Goal: Task Accomplishment & Management: Complete application form

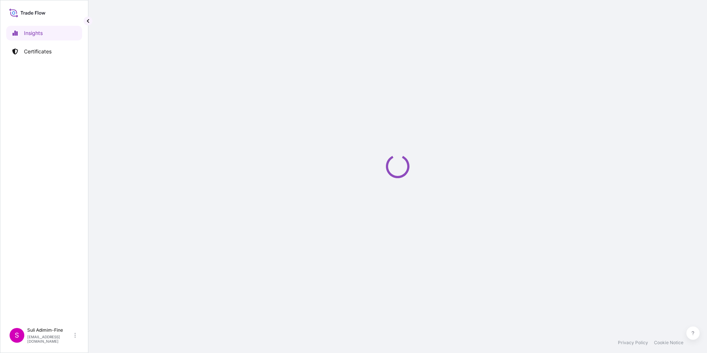
select select "2025"
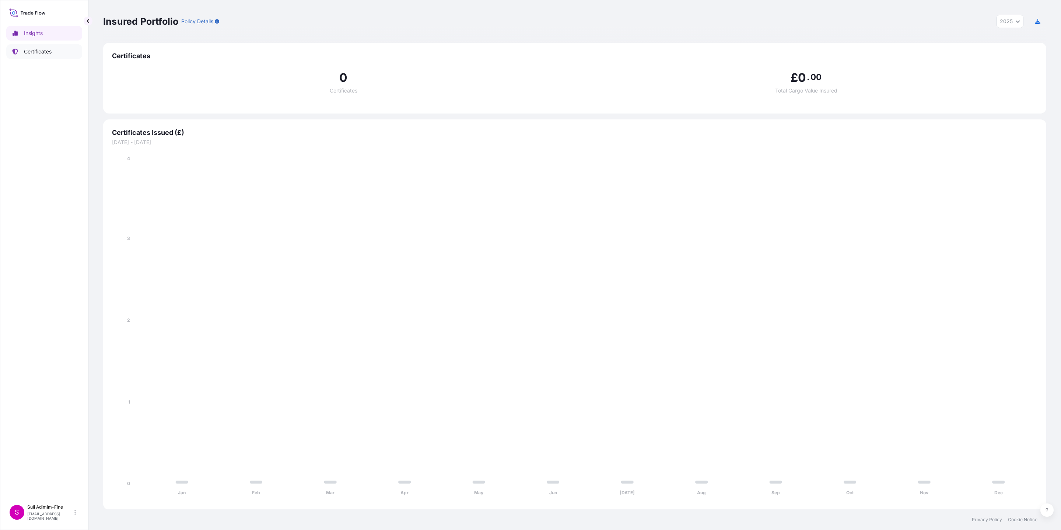
click at [34, 52] on p "Certificates" at bounding box center [38, 51] width 28 height 7
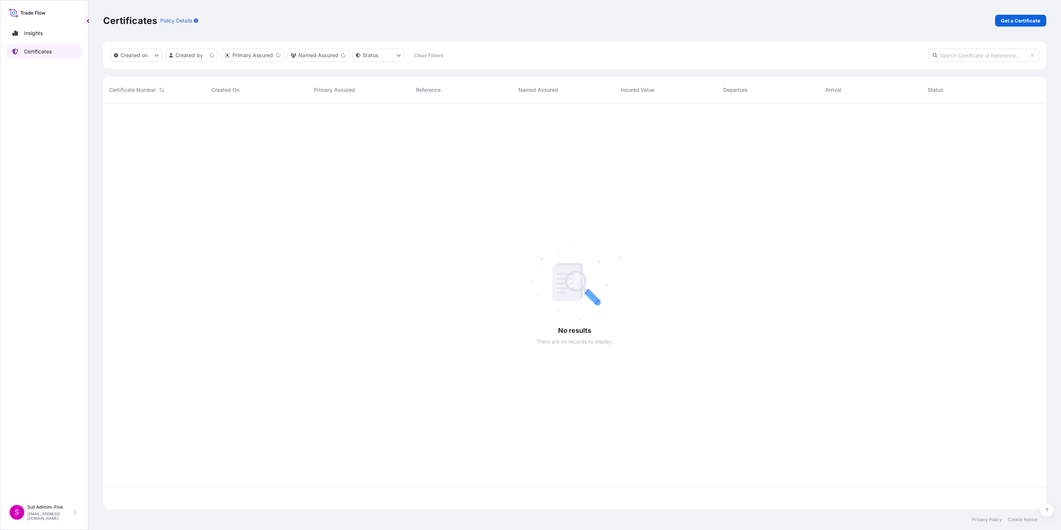
scroll to position [401, 934]
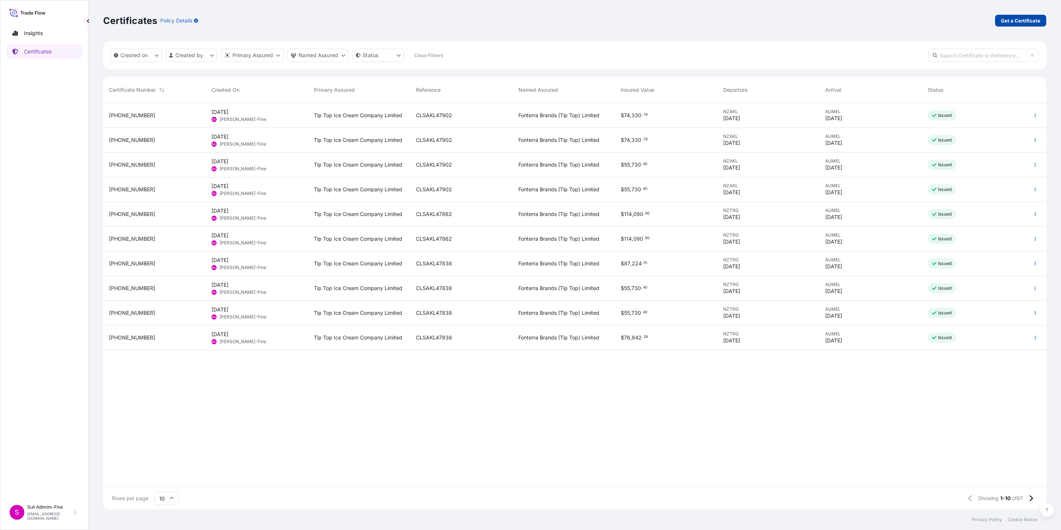
click at [707, 19] on p "Get a Certificate" at bounding box center [1020, 20] width 39 height 7
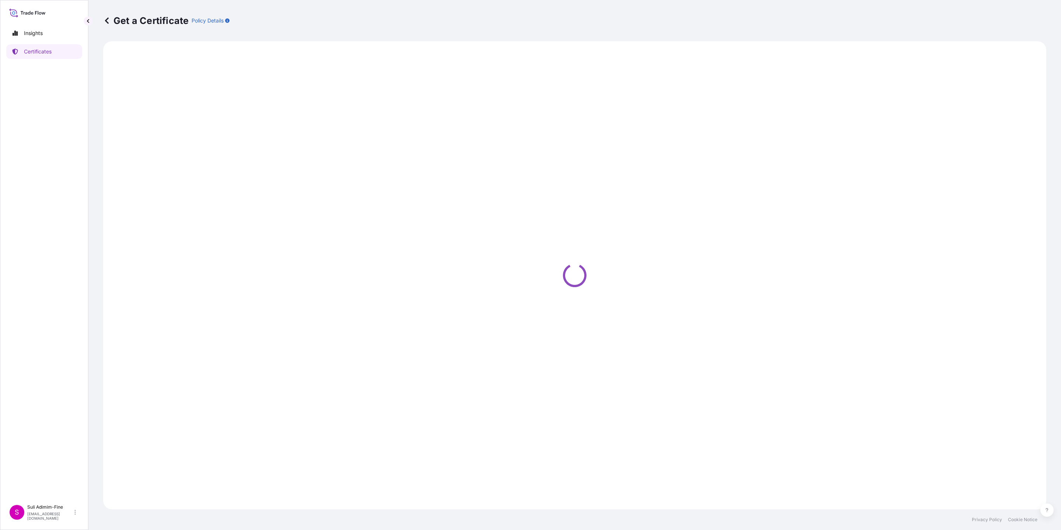
select select "Ocean Vessel"
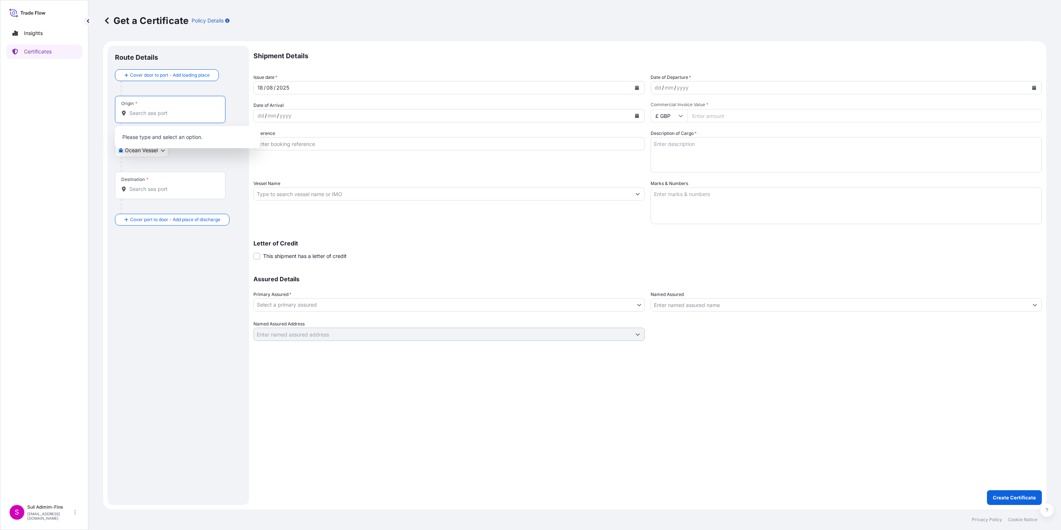
click at [148, 116] on input "Origin *" at bounding box center [172, 112] width 87 height 7
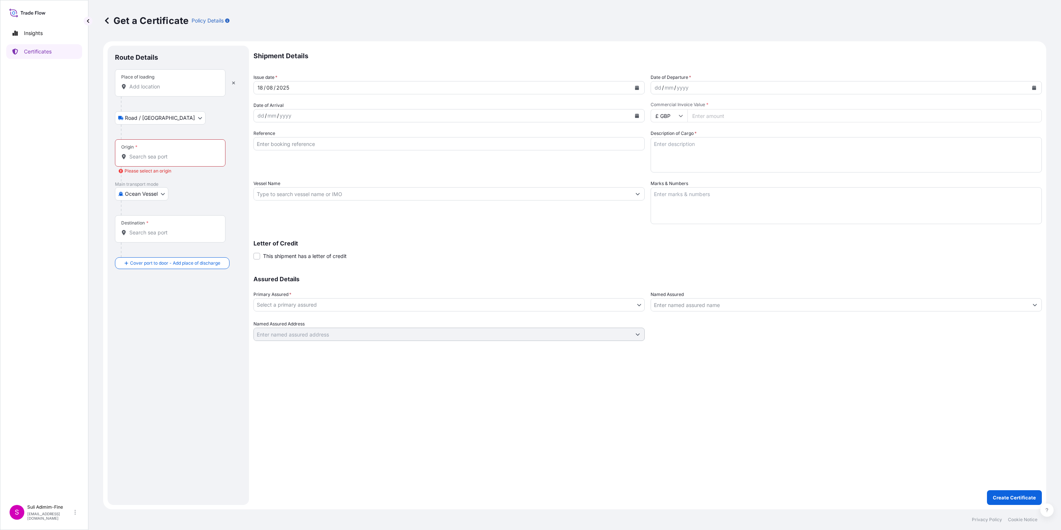
click at [160, 89] on input "Place of loading" at bounding box center [172, 86] width 87 height 7
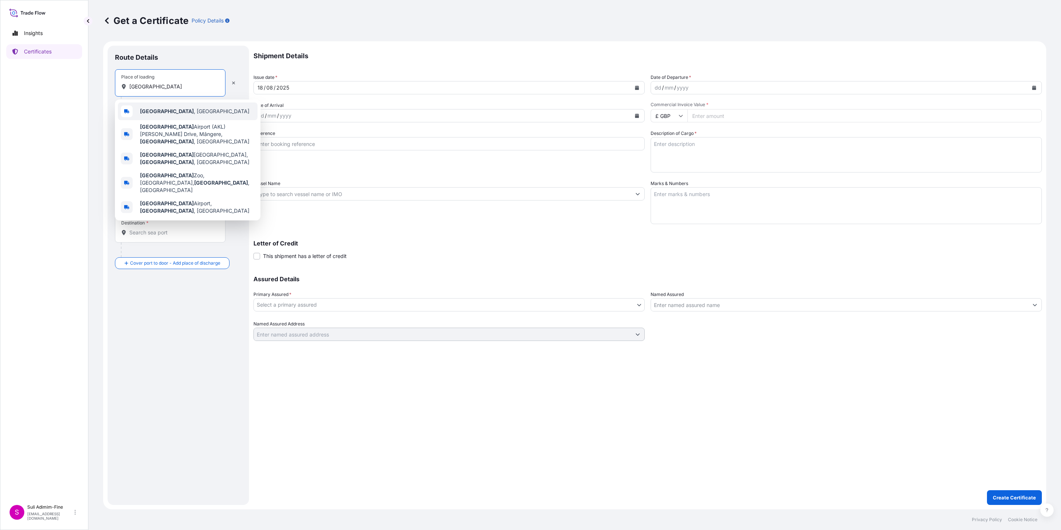
click at [159, 110] on b "Auckland" at bounding box center [167, 111] width 54 height 6
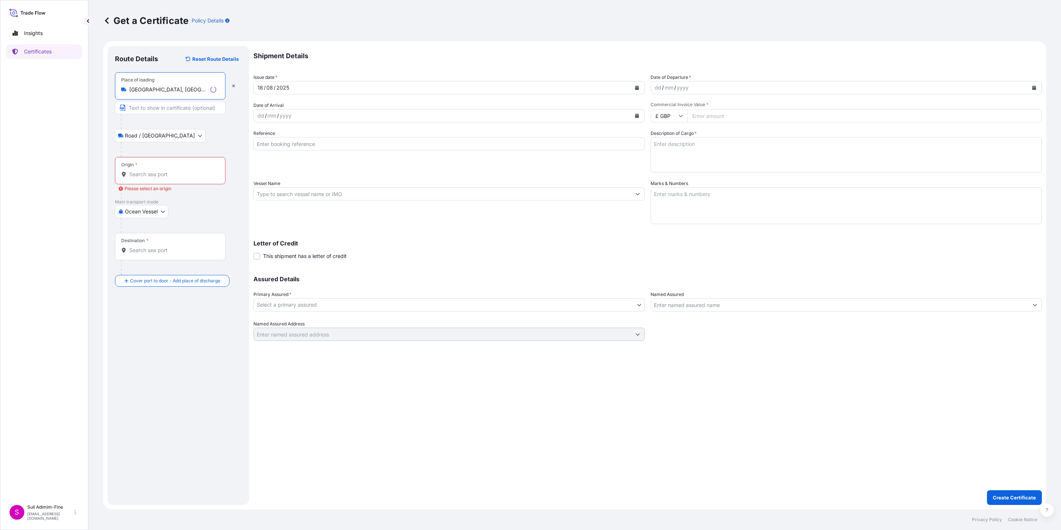
type input "Auckland, New Zealand"
click at [143, 177] on input "Origin * Please select an origin" at bounding box center [172, 173] width 87 height 7
click at [203, 216] on div "Ocean Vessel Air Road Ocean Vessel" at bounding box center [178, 211] width 127 height 13
click at [138, 254] on input "Destination *" at bounding box center [172, 249] width 87 height 7
drag, startPoint x: 156, startPoint y: 174, endPoint x: 114, endPoint y: 176, distance: 42.0
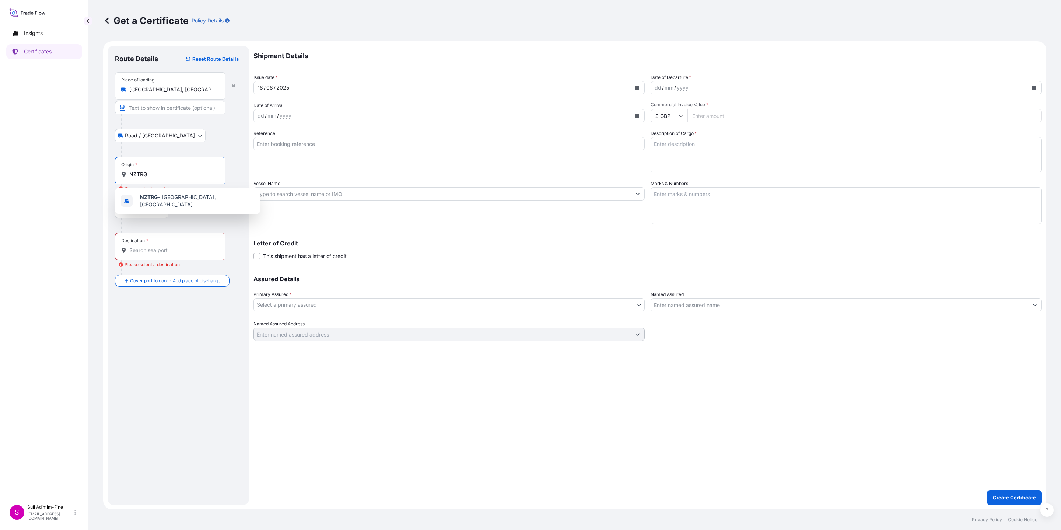
click at [115, 173] on div "Origin * NZTRG" at bounding box center [170, 170] width 110 height 27
click at [180, 199] on span "NZTRG - Tauranga, New Zealand" at bounding box center [197, 200] width 115 height 15
type input "NZTRG - Tauranga, New Zealand"
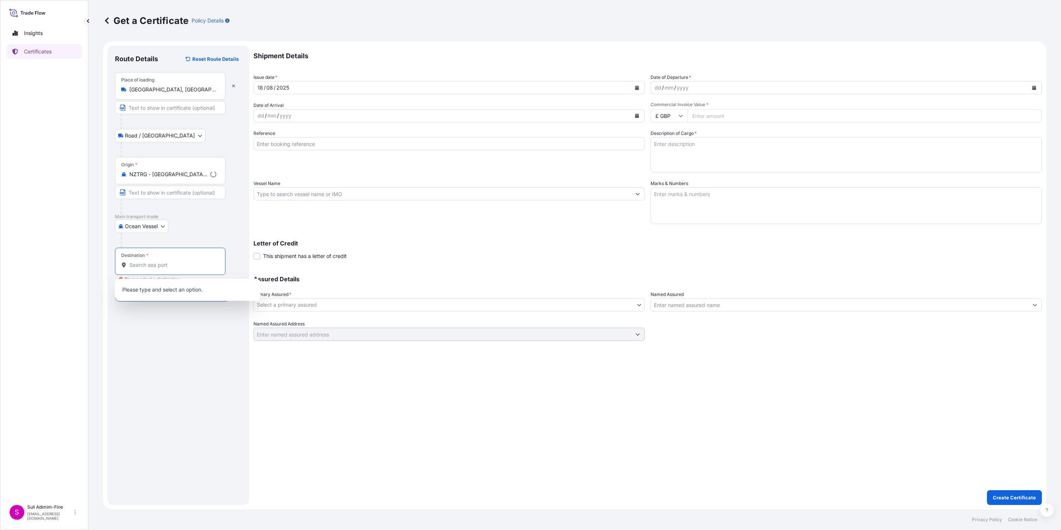
click at [150, 267] on input "Destination * Please select a destination" at bounding box center [172, 264] width 87 height 7
click at [203, 288] on span "AUMEL - Melbourne, Australia" at bounding box center [197, 291] width 115 height 15
type input "AUMEL - Melbourne, Australia"
click at [707, 88] on button "Calendar" at bounding box center [1034, 88] width 12 height 12
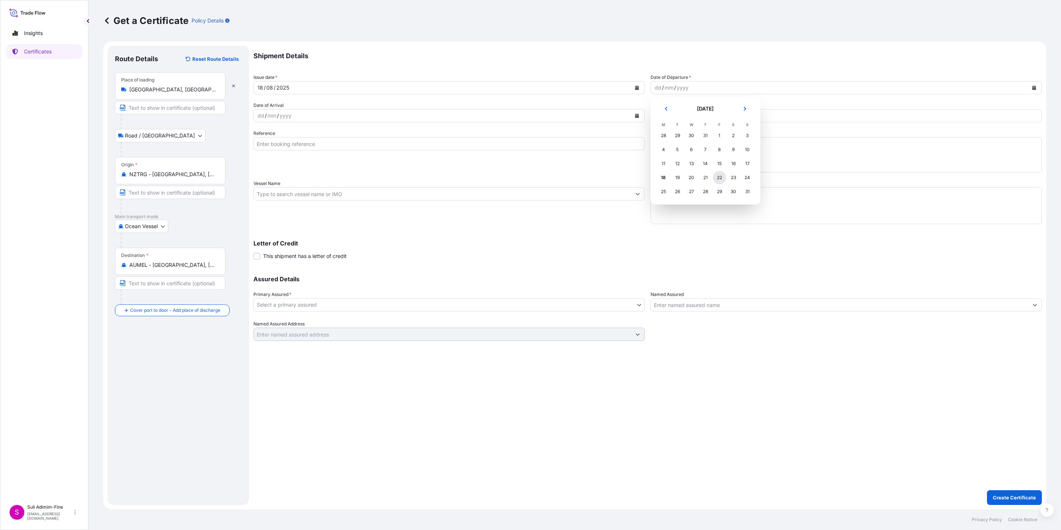
click at [707, 177] on div "22" at bounding box center [719, 177] width 13 height 13
click at [639, 117] on icon "Calendar" at bounding box center [636, 115] width 4 height 4
click at [320, 217] on div "29" at bounding box center [322, 219] width 13 height 13
click at [680, 117] on icon at bounding box center [680, 115] width 4 height 4
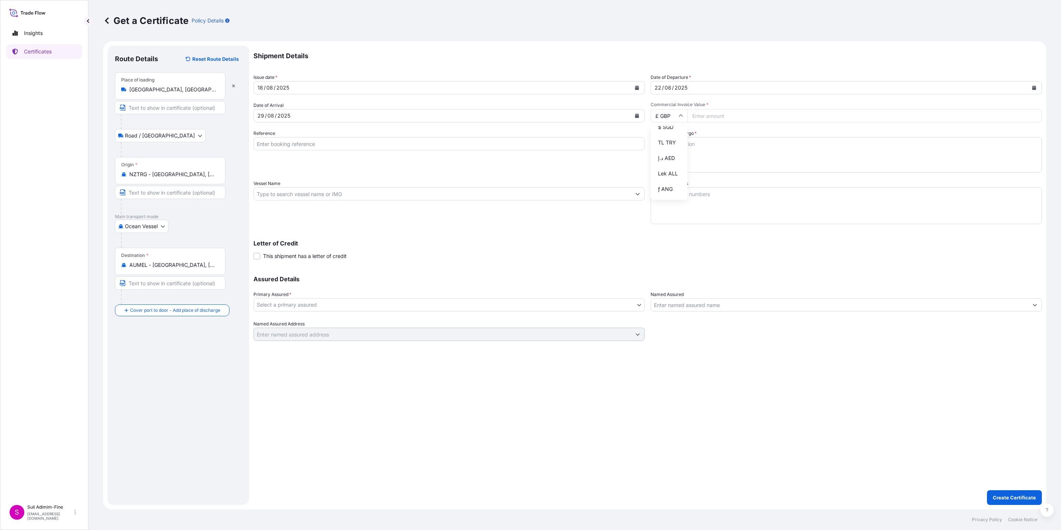
click at [664, 88] on div "$ NZD" at bounding box center [668, 81] width 31 height 14
type input "$ NZD"
click at [700, 116] on input "Commercial Invoice Value *" at bounding box center [864, 115] width 354 height 13
paste input "67573.44"
type input "67573.44"
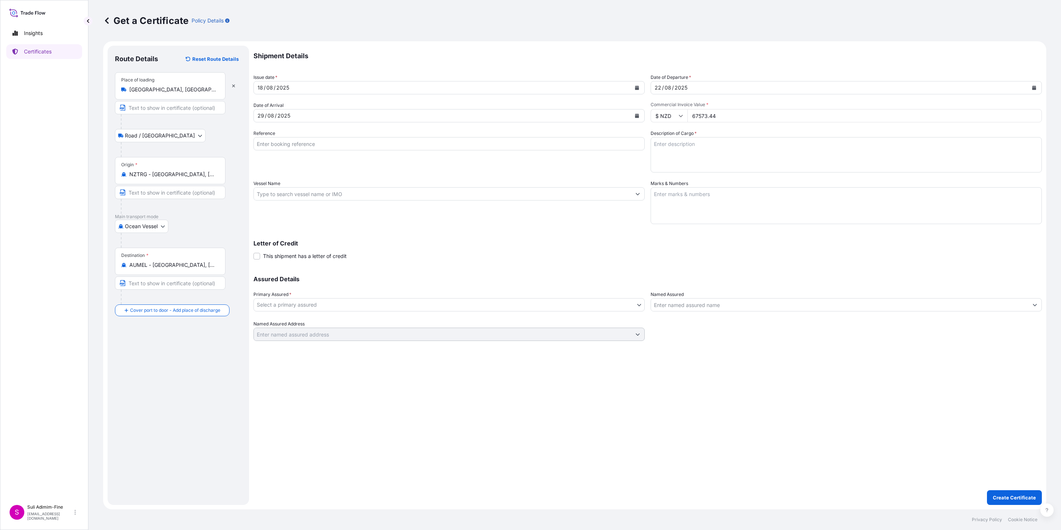
click at [287, 196] on input "Vessel Name" at bounding box center [442, 193] width 377 height 13
paste input "MAERSK BRATAN"
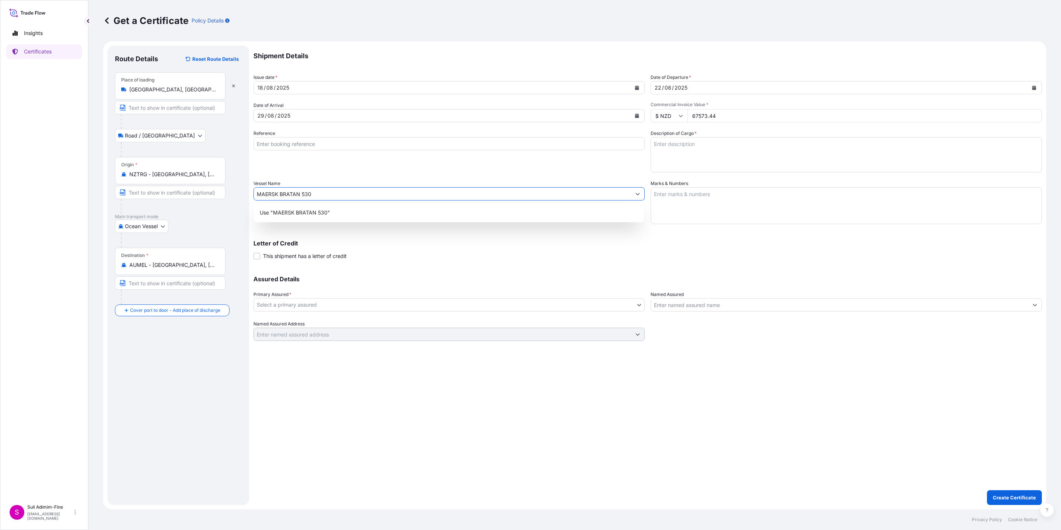
type input "MAERSK BRATAN 530"
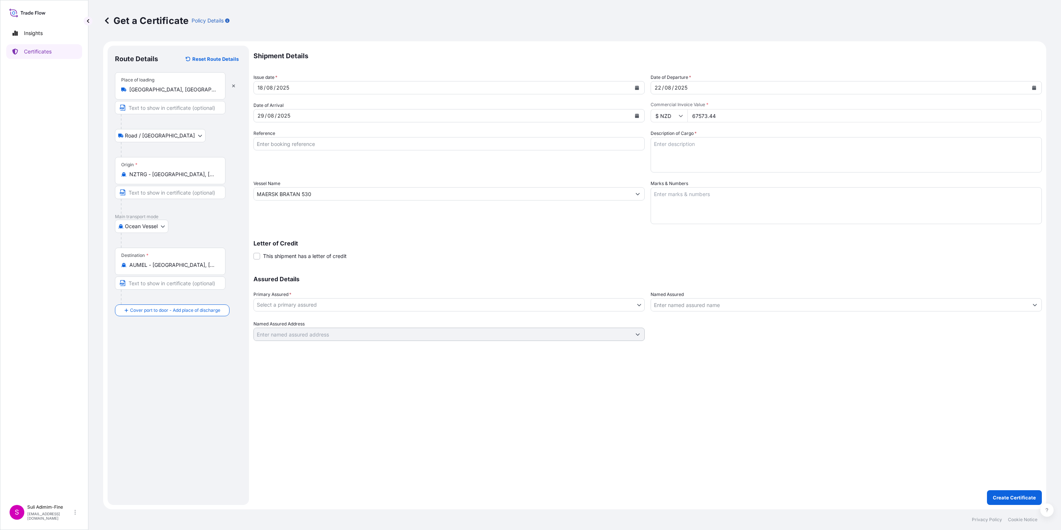
click at [299, 145] on input "Reference" at bounding box center [448, 143] width 391 height 13
paste input "CLSAKL47994"
type input "CLSAKL47994"
click at [290, 305] on body "1 option available. Insights Certificates S Suli Adimim-Fine suli.adimim-fine@t…" at bounding box center [530, 265] width 1061 height 530
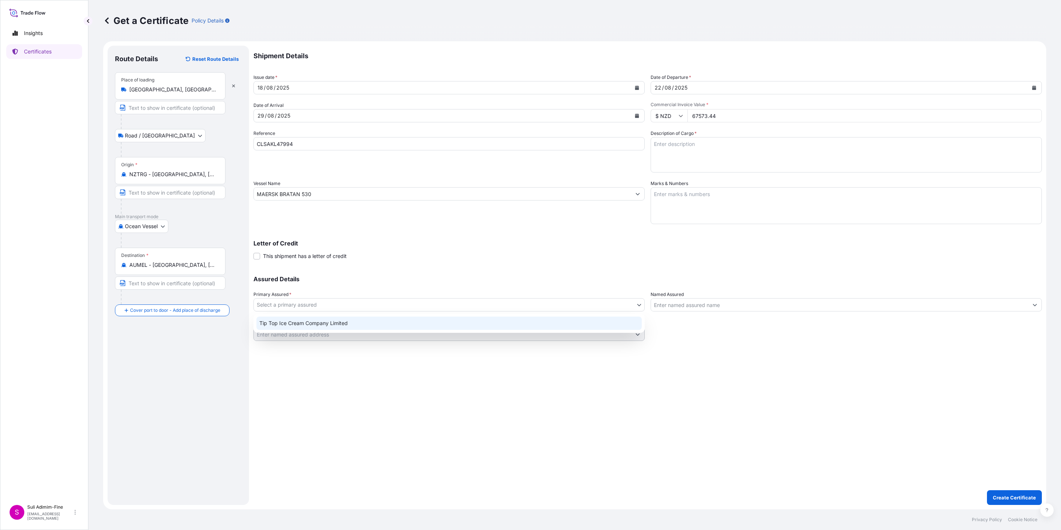
click at [294, 325] on div "Tip Top Ice Cream Company Limited" at bounding box center [448, 322] width 385 height 13
select select "31891"
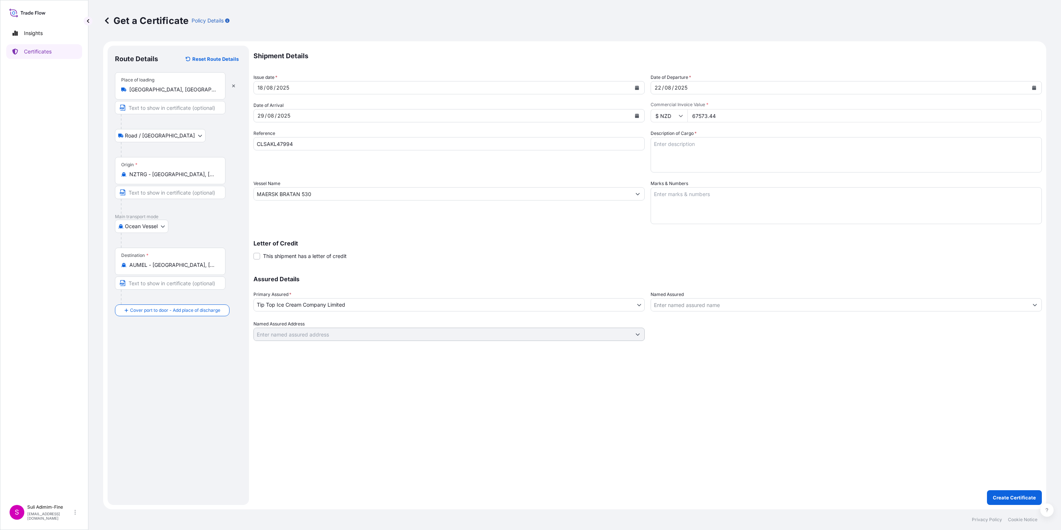
click at [707, 157] on textarea "Description of Cargo *" at bounding box center [845, 154] width 391 height 35
paste textarea "Assorted cartons of Ice cream"
type textarea "Assorted cartons of Ice cream"
click at [674, 200] on textarea "Marks & Numbers" at bounding box center [845, 205] width 391 height 37
paste textarea "Shipment: 1001748 3168 CS OF PRODUCT -25 DEGREES 1x40FT REEFER"
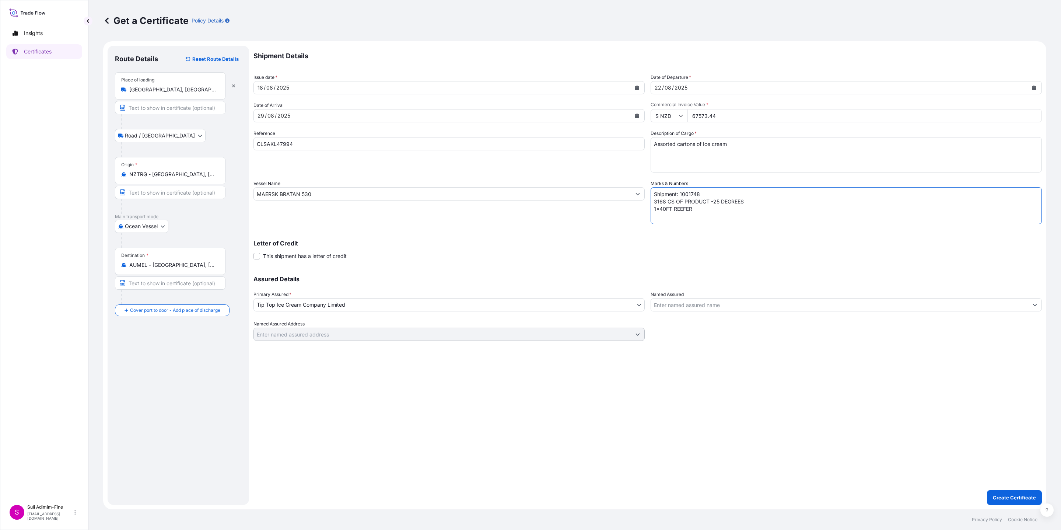
click at [704, 193] on textarea "Shipment: 1001748 3168 CS OF PRODUCT -25 DEGREES 1x40FT REEFER" at bounding box center [845, 205] width 391 height 37
type textarea "Shipment: 1001751 3168 CS OF PRODUCT -25 DEGREES 1x40FT REEFER"
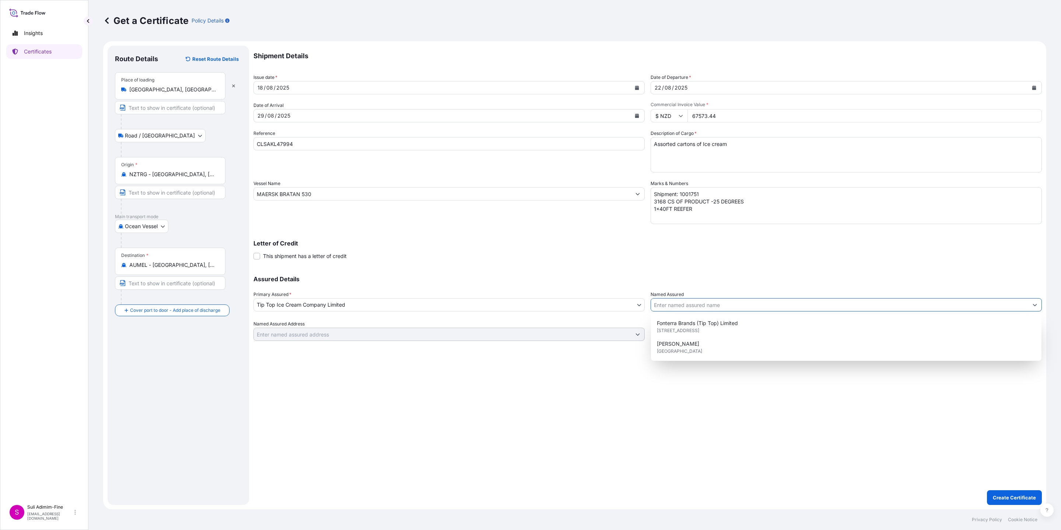
click at [691, 307] on input "Named Assured" at bounding box center [839, 304] width 377 height 13
click at [686, 327] on span "113 Carbine Road, 1060, Auckland, NEW ZEALAND" at bounding box center [678, 330] width 42 height 7
type input "Fonterra Brands (Tip Top) Limited"
type input "113 Carbine Road"
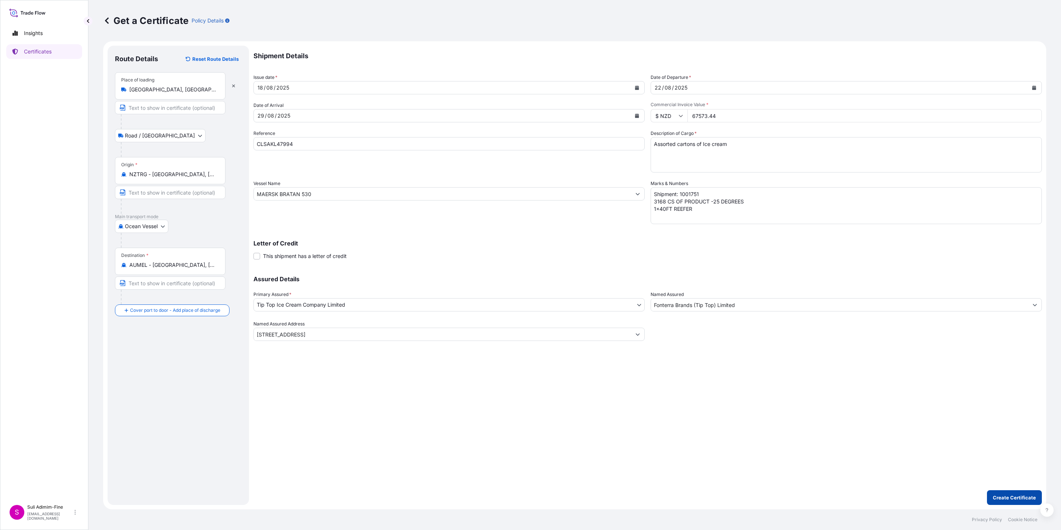
click at [707, 353] on p "Create Certificate" at bounding box center [1013, 496] width 43 height 7
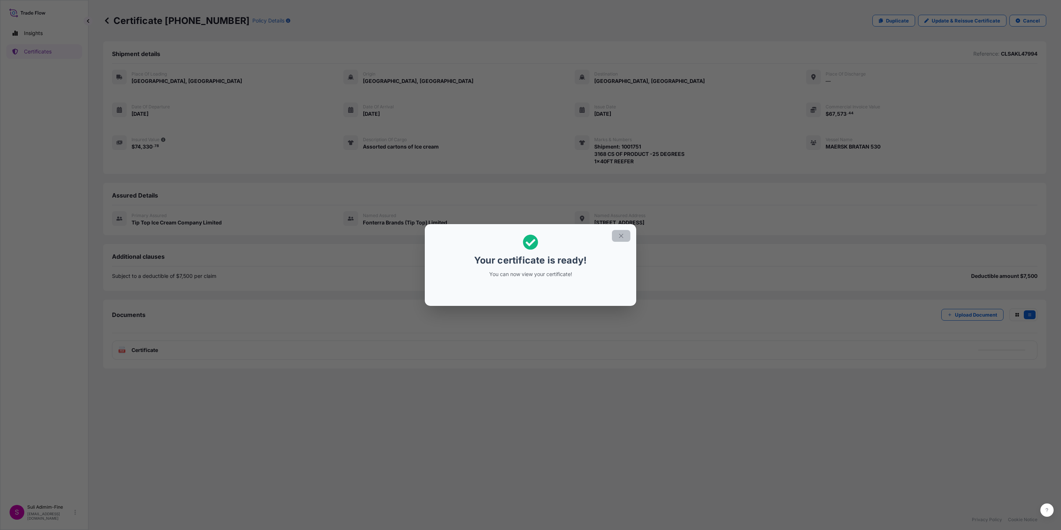
click at [618, 233] on icon "button" at bounding box center [621, 235] width 7 height 7
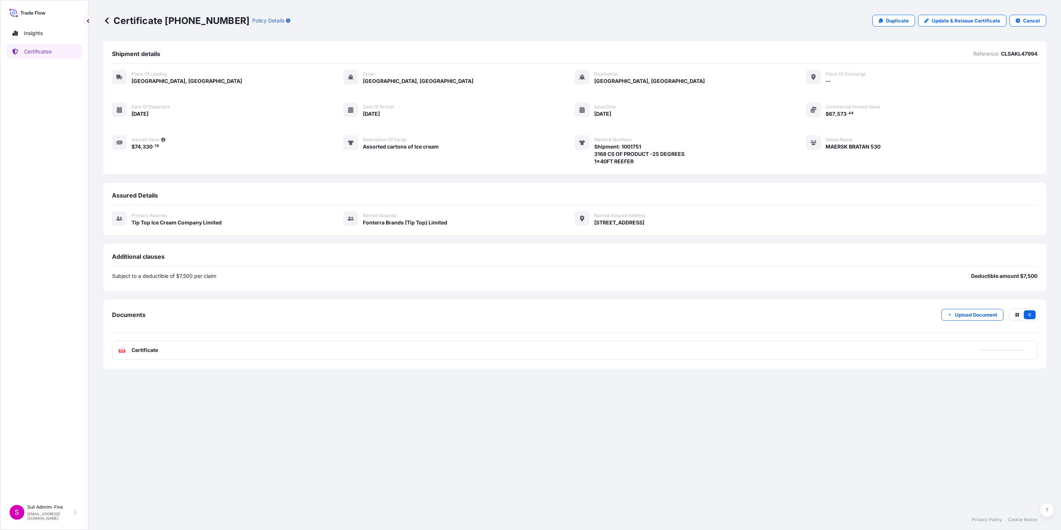
click at [147, 348] on span "Certificate" at bounding box center [144, 349] width 27 height 7
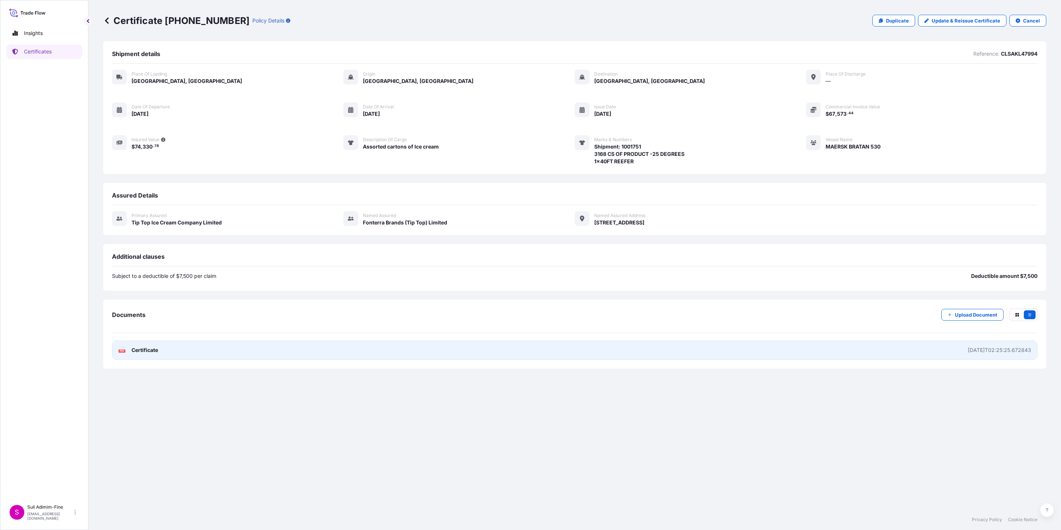
click at [152, 347] on span "Certificate" at bounding box center [144, 349] width 27 height 7
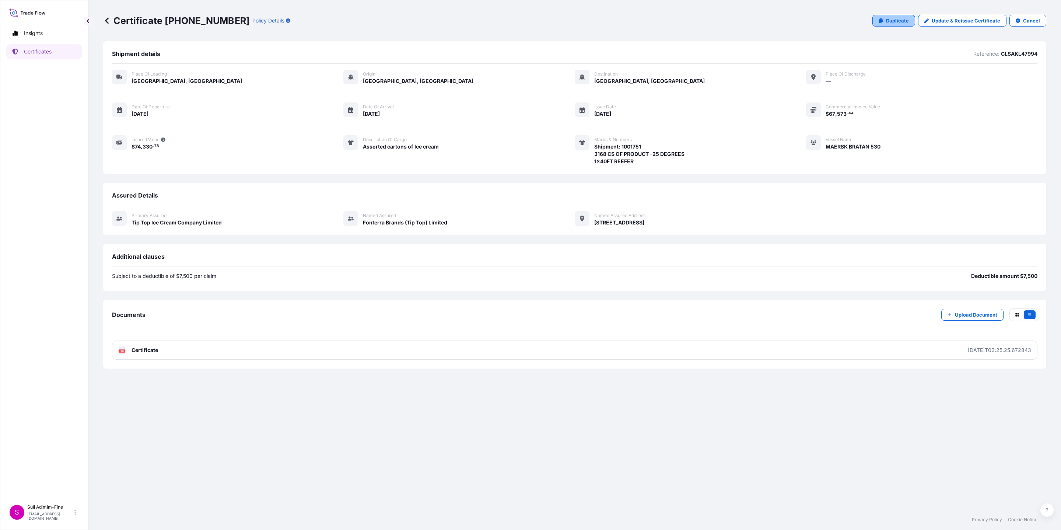
click at [707, 20] on p "Duplicate" at bounding box center [897, 20] width 23 height 7
select select "Road / Inland"
select select "Ocean Vessel"
select select "31891"
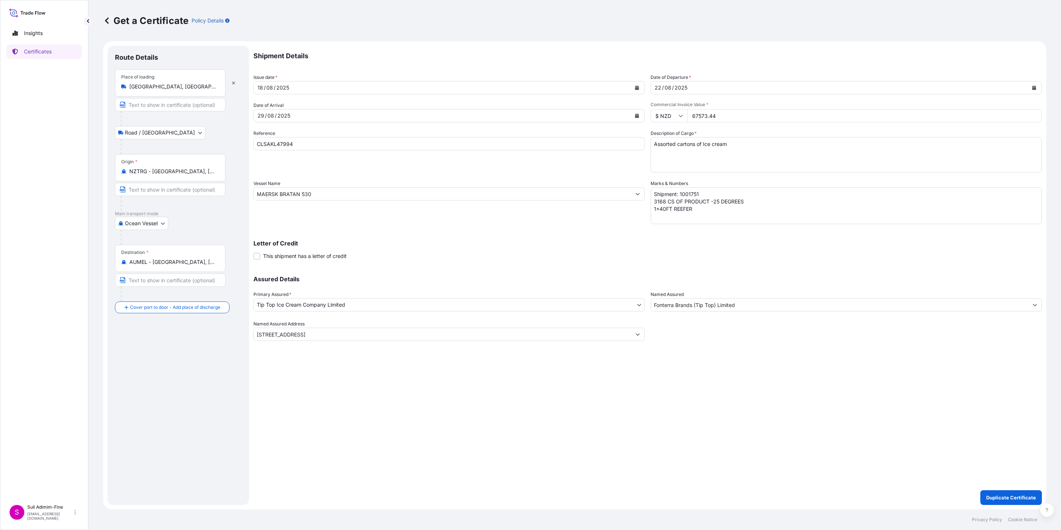
click at [702, 193] on textarea "Shipment: 1001751 3168 CS OF PRODUCT -25 DEGREES 1x40FT REEFER" at bounding box center [845, 205] width 391 height 37
click at [664, 203] on textarea "Shipment: 1001751 3168 CS OF PRODUCT -25 DEGREES 1x40FT REEFER" at bounding box center [845, 205] width 391 height 37
type textarea "Shipment: 1001752 3264 CS OF PRODUCT -25 DEGREES 1x40FT REEFER"
click at [707, 353] on div "Shipment Details Issue date * 18 / 08 / 2025 Date of Departure * 22 / 08 / 2025…" at bounding box center [647, 275] width 788 height 459
click at [707, 353] on p "Duplicate Certificate" at bounding box center [1011, 496] width 50 height 7
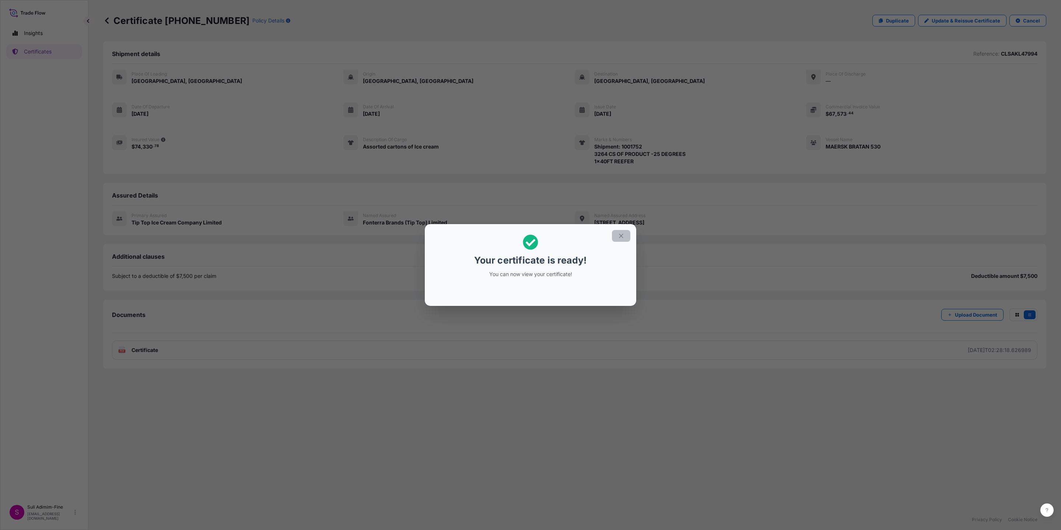
click at [620, 235] on icon "button" at bounding box center [621, 236] width 4 height 4
